Goal: Transaction & Acquisition: Register for event/course

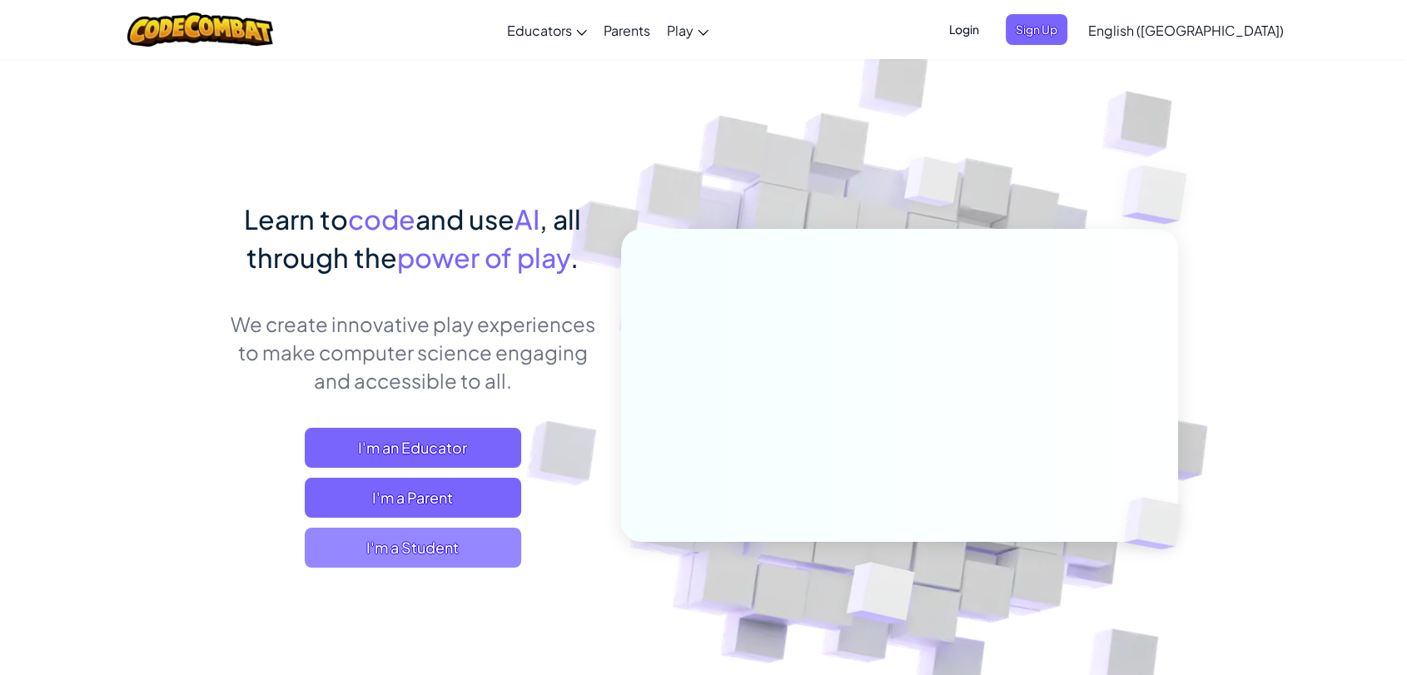
click at [445, 557] on span "I'm a Student" at bounding box center [413, 548] width 216 height 40
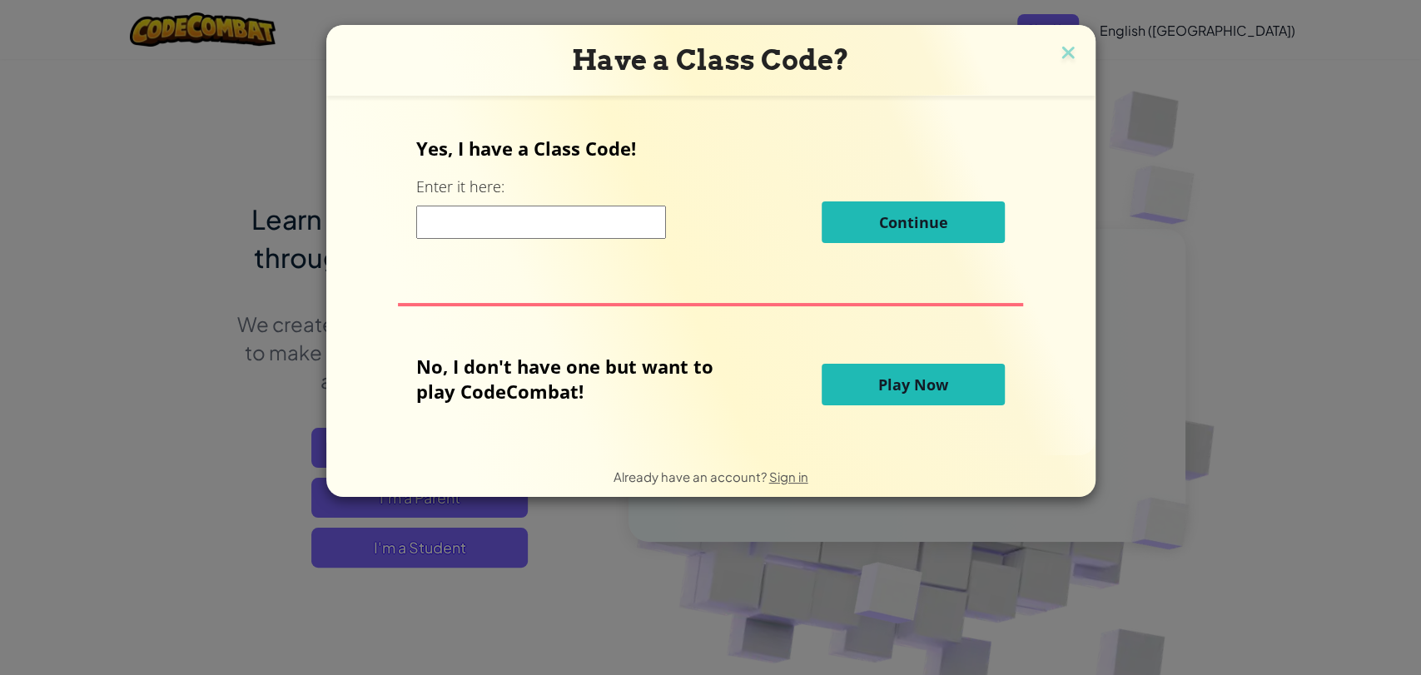
click at [577, 219] on input at bounding box center [541, 222] width 250 height 33
type input "SoftSlowSide"
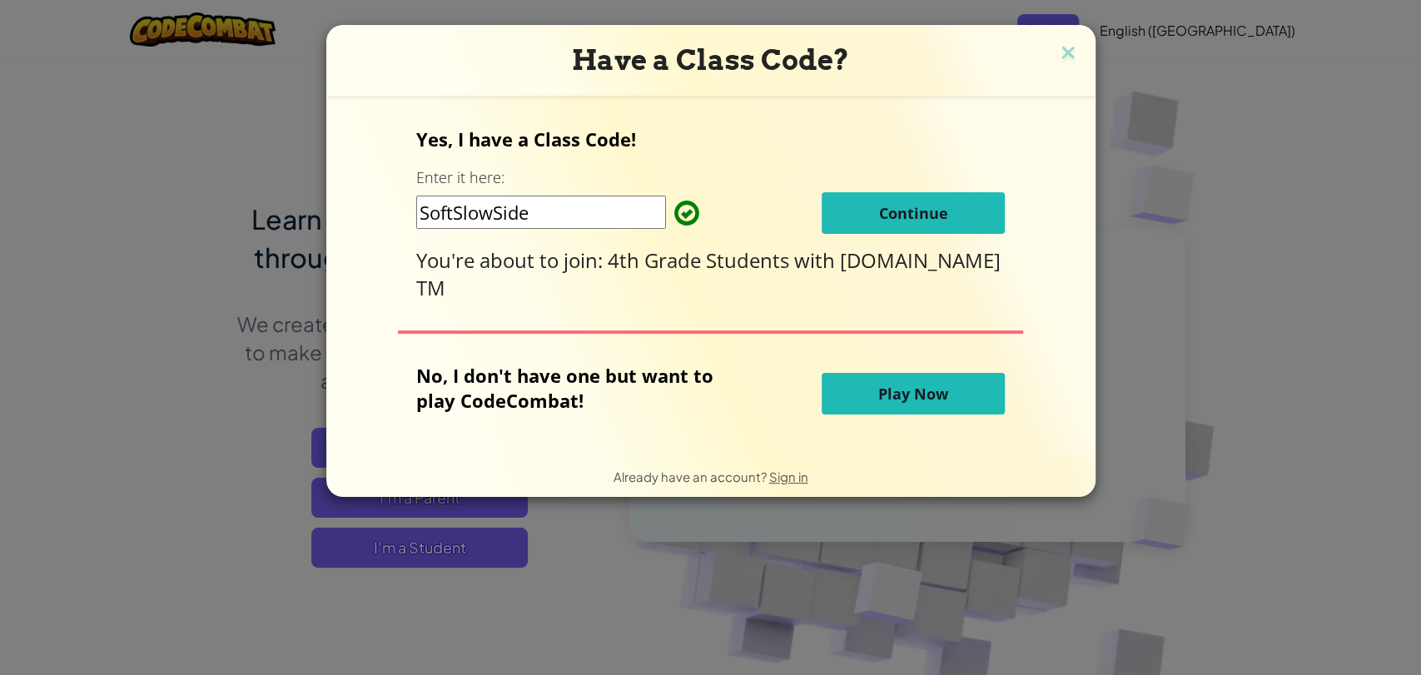
click at [892, 204] on span "Continue" at bounding box center [913, 213] width 69 height 20
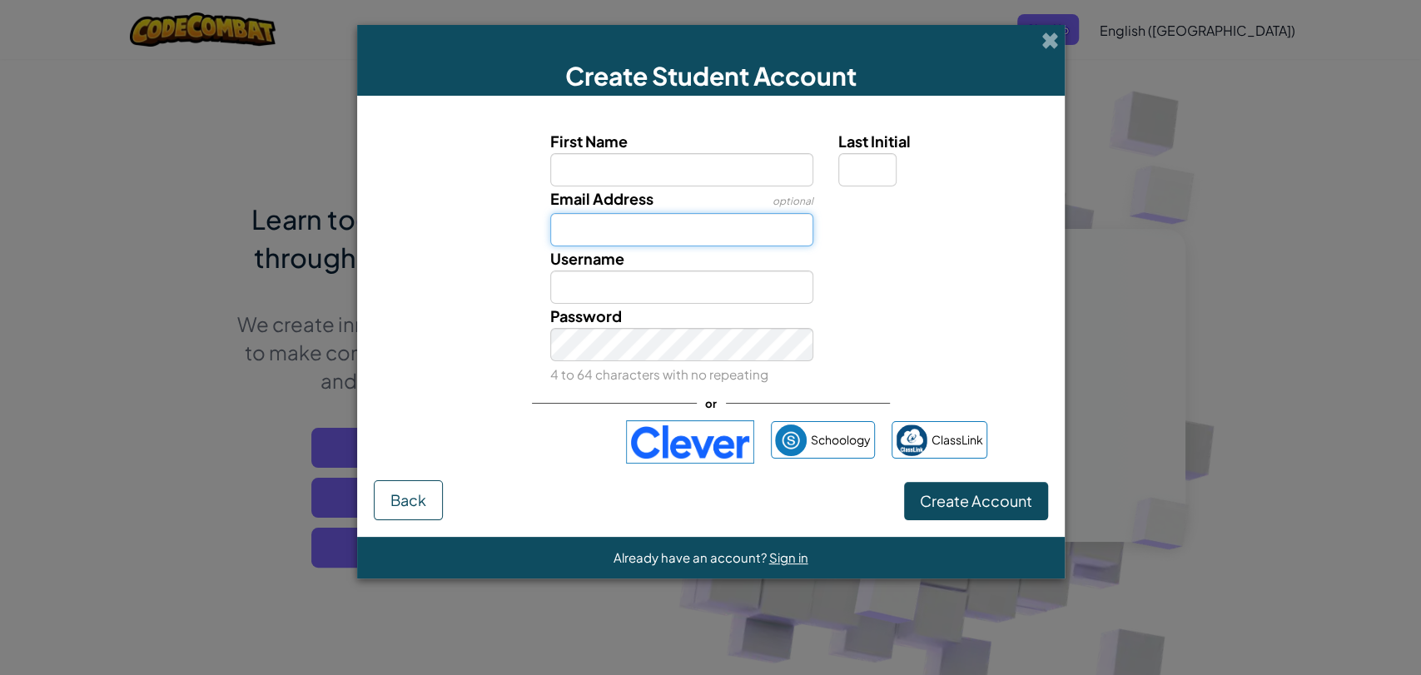
click at [649, 237] on input "Email Address" at bounding box center [681, 229] width 263 height 33
paste input "[DOMAIN_NAME][EMAIL_ADDRESS][DOMAIN_NAME]"
type input "[DOMAIN_NAME][EMAIL_ADDRESS][DOMAIN_NAME]"
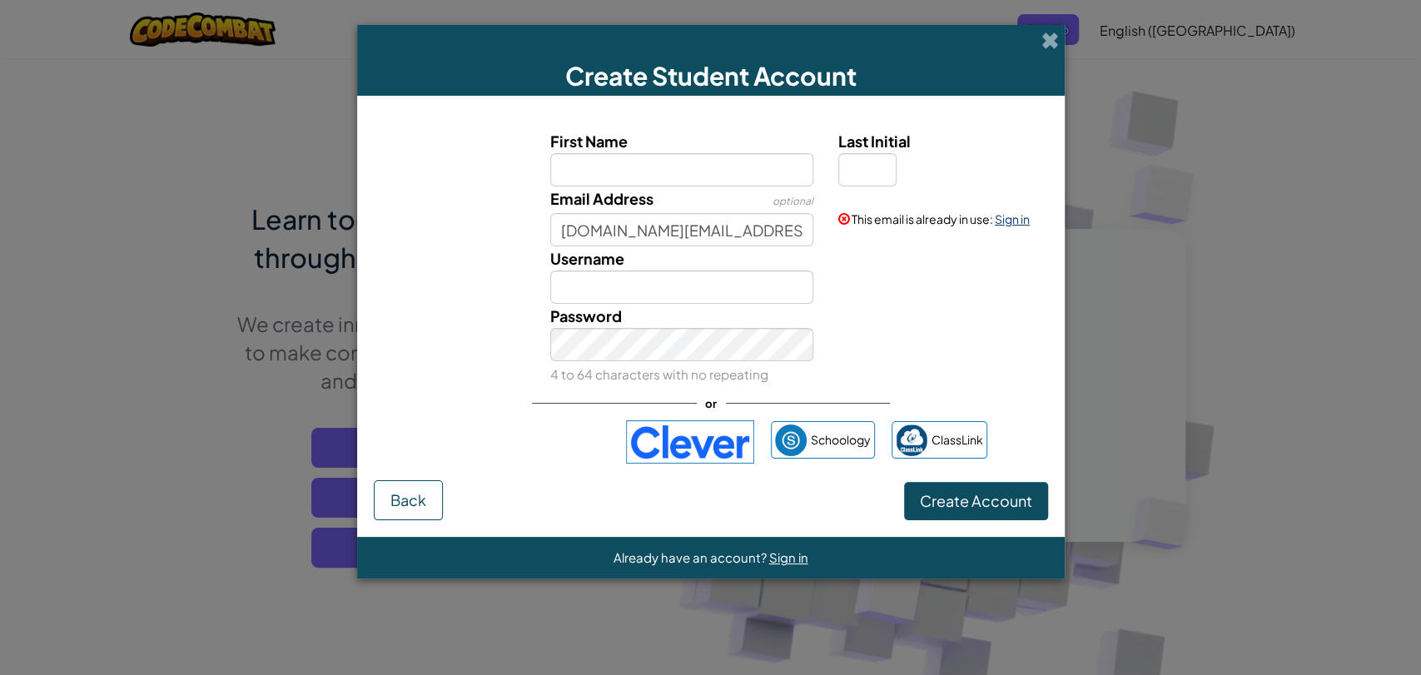
click at [1006, 219] on link "Sign in" at bounding box center [1012, 218] width 35 height 15
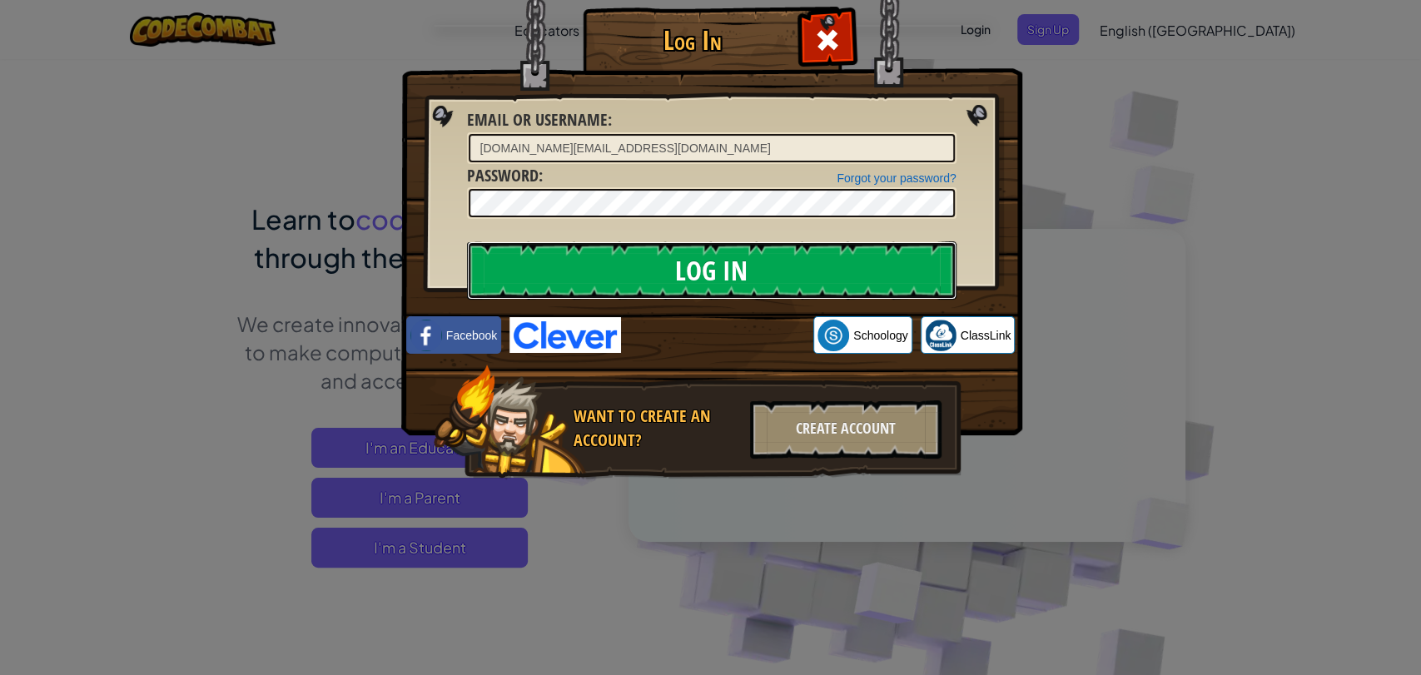
click at [596, 277] on input "Log In" at bounding box center [711, 270] width 489 height 58
